Goal: Information Seeking & Learning: Learn about a topic

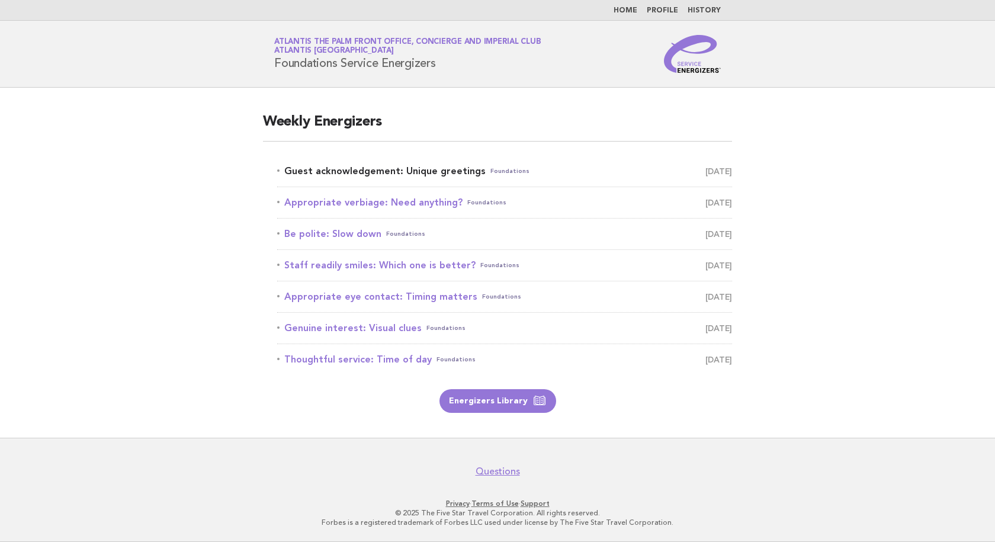
click at [464, 172] on link "Guest acknowledgement: Unique greetings Foundations October 15" at bounding box center [504, 171] width 455 height 17
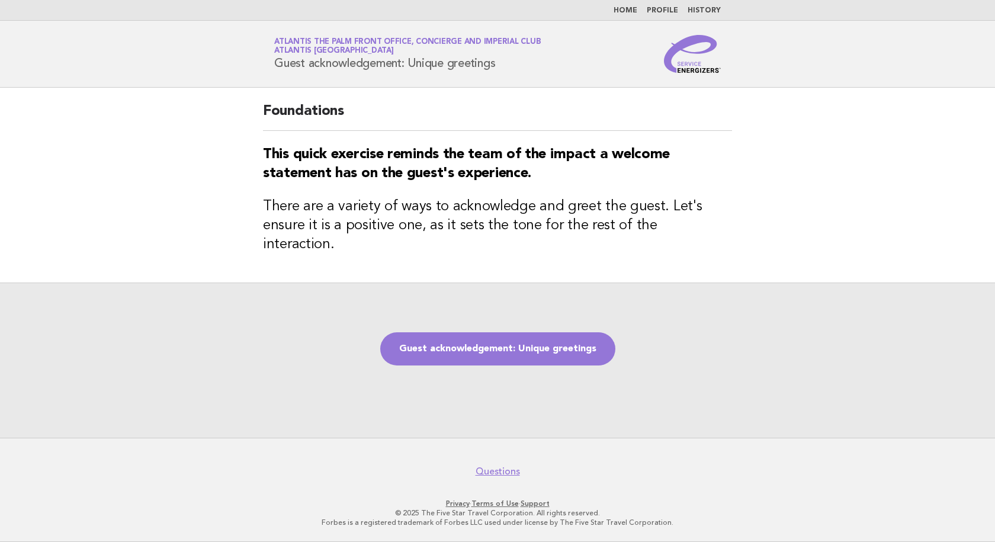
drag, startPoint x: 485, startPoint y: 66, endPoint x: 225, endPoint y: 66, distance: 259.5
click at [225, 66] on header "Service Energizers Atlantis The Palm Front Office, Concierge and Imperial Club …" at bounding box center [497, 54] width 995 height 67
copy h1 "Guest acknowledgement: Unique greetings"
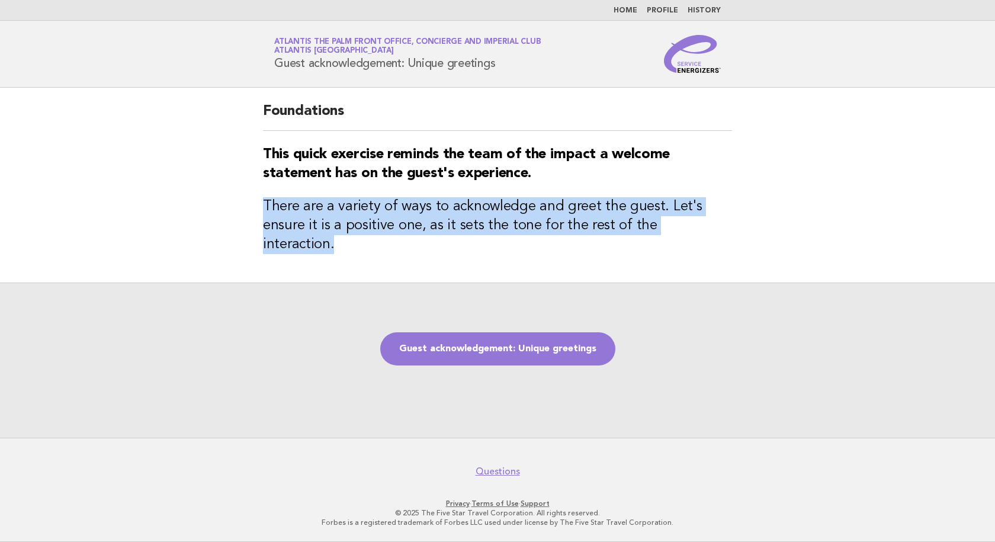
drag, startPoint x: 735, startPoint y: 236, endPoint x: 261, endPoint y: 211, distance: 474.5
click at [261, 211] on div "Foundations This quick exercise reminds the team of the impact a welcome statem…" at bounding box center [498, 185] width 498 height 195
copy h3 "There are a variety of ways to acknowledge and greet the guest. Let's ensure it…"
